Goal: Check status: Check status

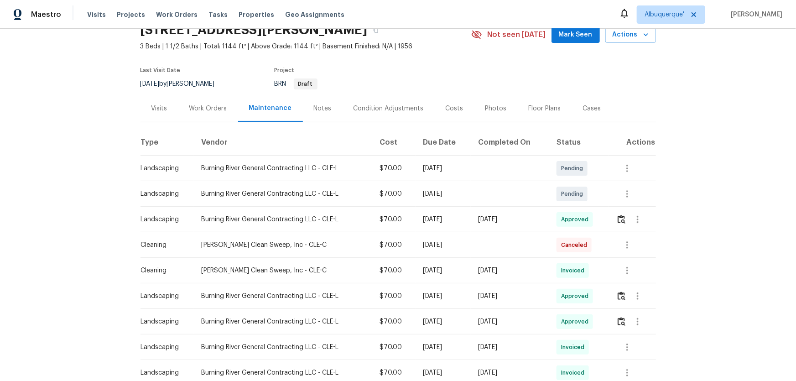
scroll to position [83, 0]
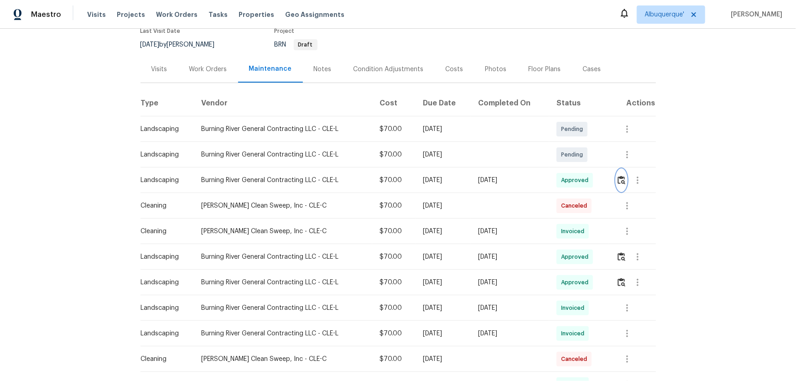
click at [618, 181] on img "button" at bounding box center [621, 180] width 8 height 9
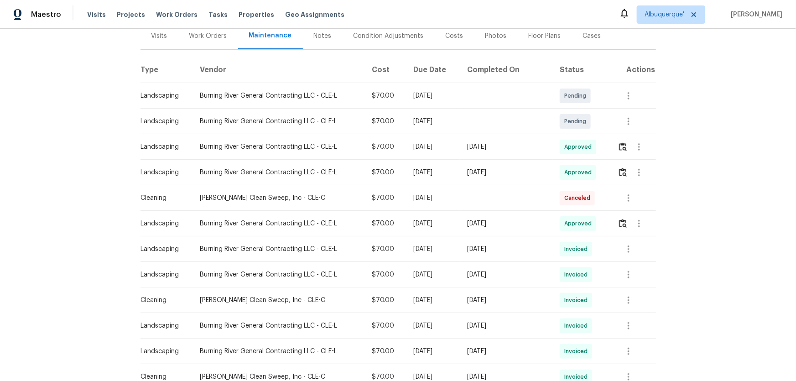
scroll to position [83, 0]
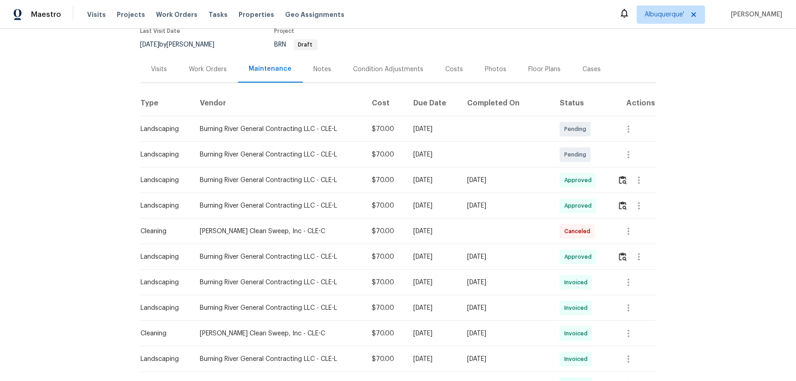
drag, startPoint x: 552, startPoint y: 182, endPoint x: 319, endPoint y: 202, distance: 233.8
click at [381, 184] on tr "Landscaping Burning River General Contracting LLC - CLE-L $70.00 [DATE] [DATE] …" at bounding box center [397, 180] width 515 height 26
click at [619, 179] on img "button" at bounding box center [623, 180] width 8 height 9
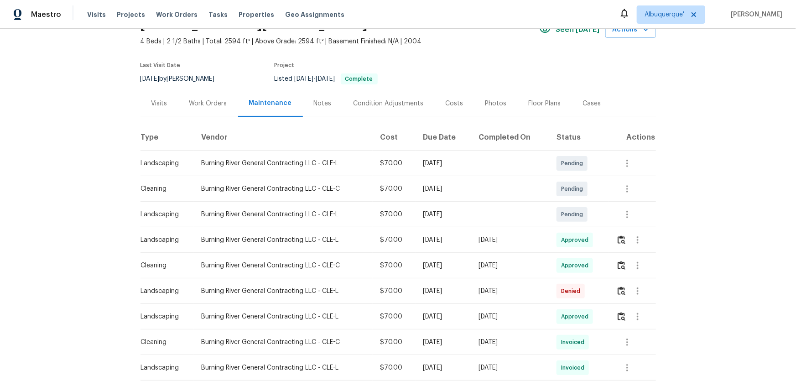
scroll to position [124, 0]
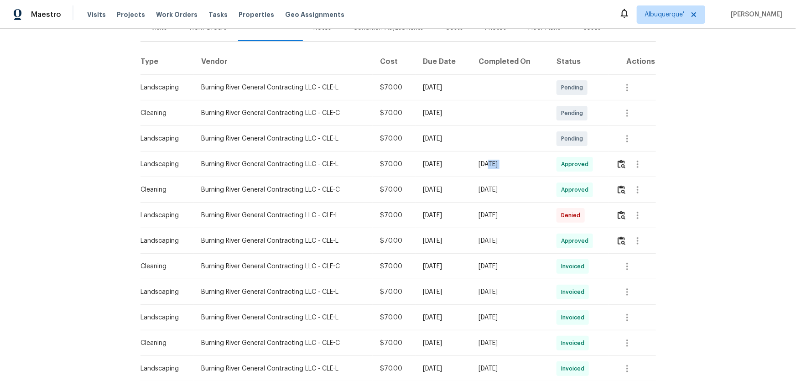
drag, startPoint x: 563, startPoint y: 165, endPoint x: 326, endPoint y: 167, distance: 236.6
click at [423, 166] on tr "Landscaping Burning River General Contracting LLC - CLE-L $70.00 [DATE] [DATE] …" at bounding box center [397, 164] width 515 height 26
click at [618, 161] on img "button" at bounding box center [621, 164] width 8 height 9
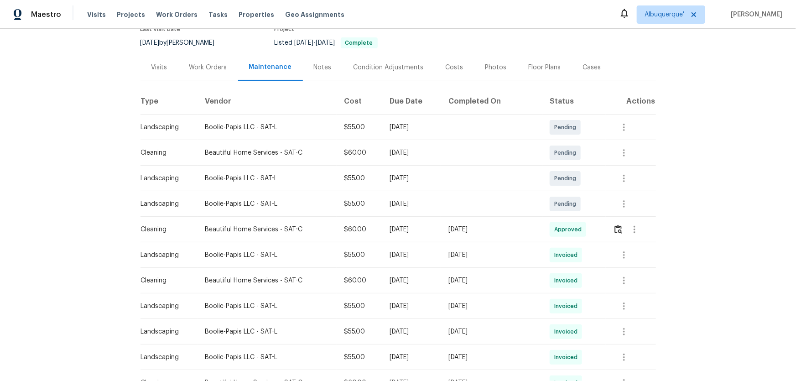
scroll to position [207, 0]
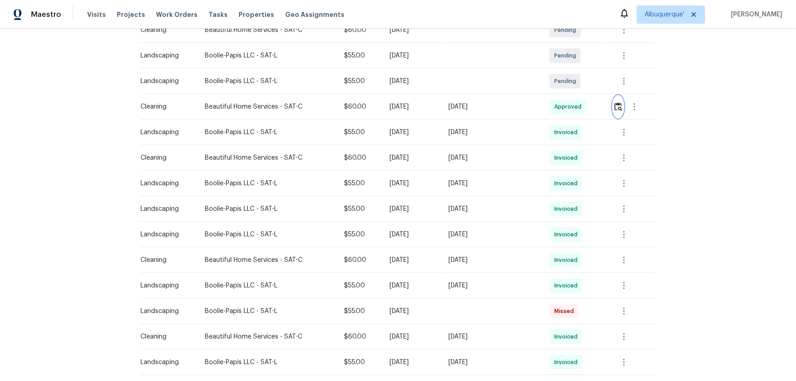
click at [614, 110] on button "button" at bounding box center [618, 107] width 10 height 22
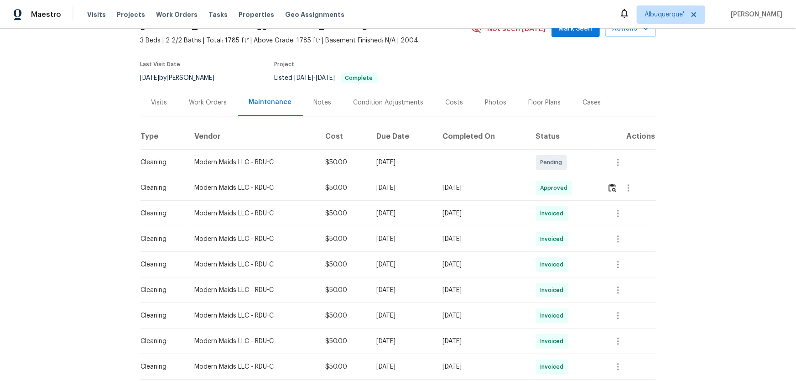
scroll to position [124, 0]
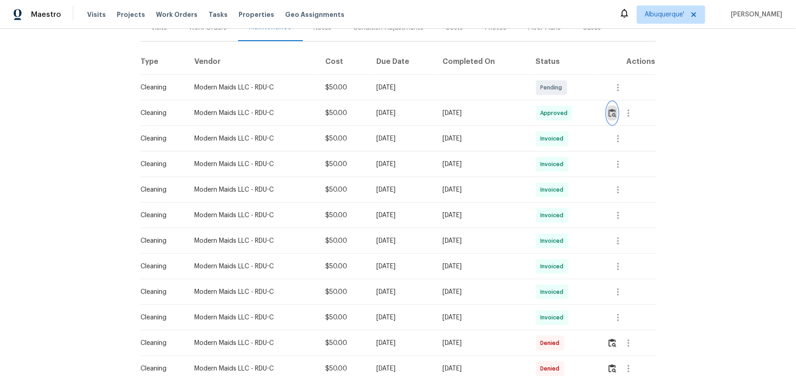
click at [610, 118] on button "button" at bounding box center [612, 113] width 10 height 22
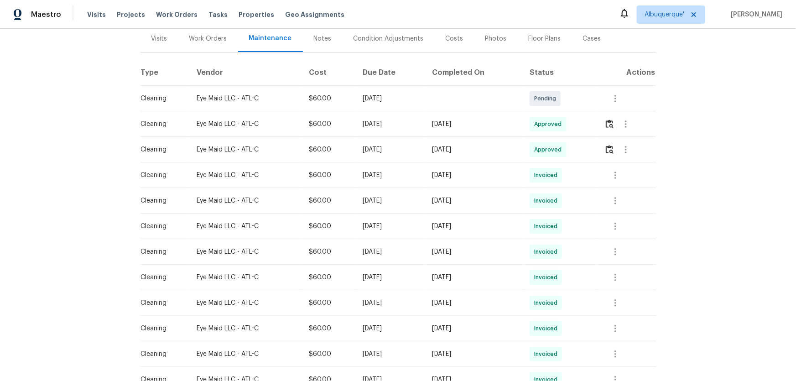
scroll to position [124, 0]
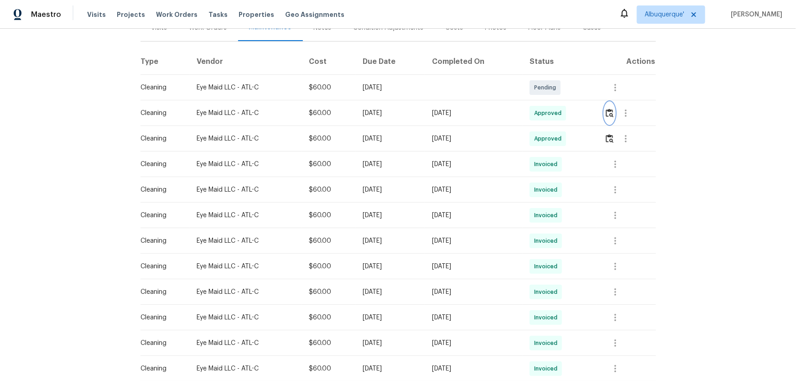
click at [610, 111] on img "button" at bounding box center [609, 113] width 8 height 9
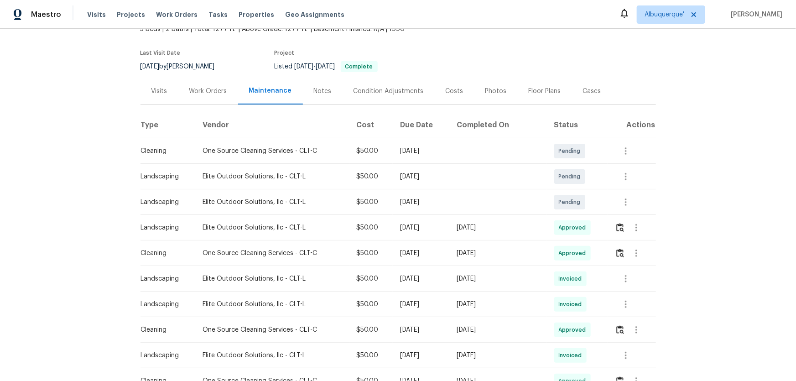
scroll to position [124, 0]
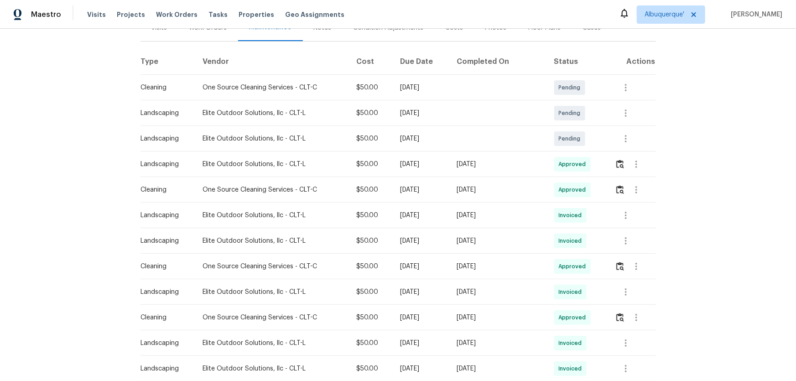
click at [611, 161] on td at bounding box center [631, 164] width 48 height 26
click at [764, 187] on div "Back to all projects [STREET_ADDRESS] 3 Beds | 2 Baths | Total: 1277 ft² | Abov…" at bounding box center [398, 205] width 796 height 352
click at [620, 191] on img "button" at bounding box center [620, 189] width 8 height 9
